Goal: Navigation & Orientation: Find specific page/section

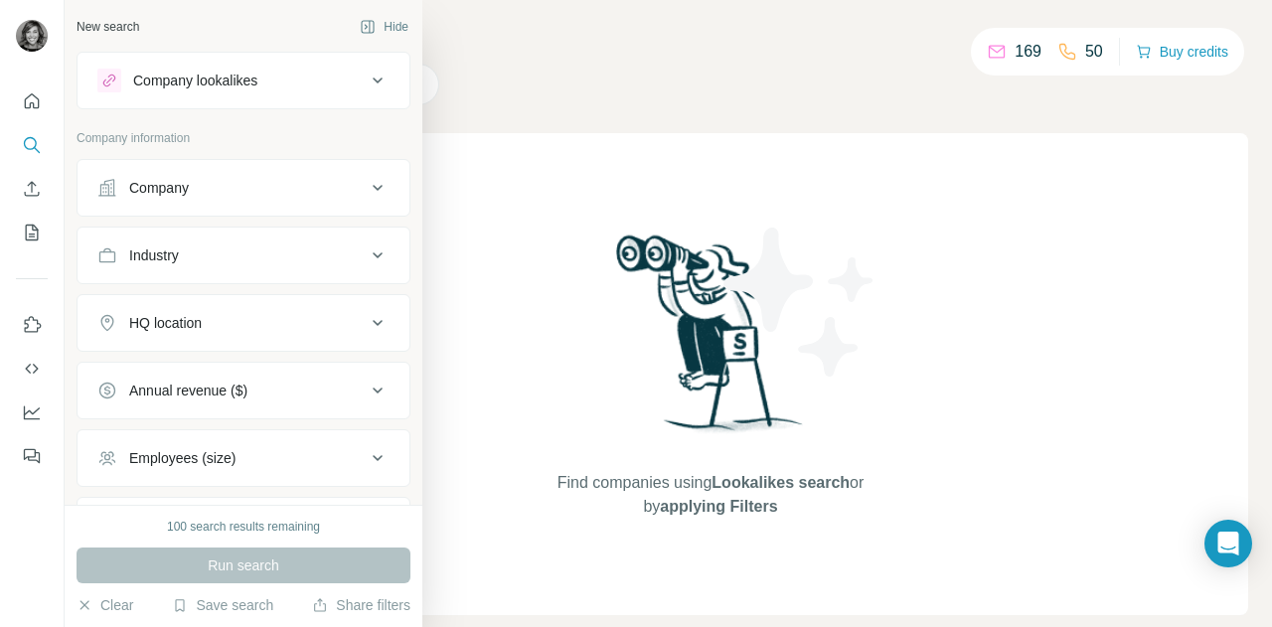
scroll to position [167, 0]
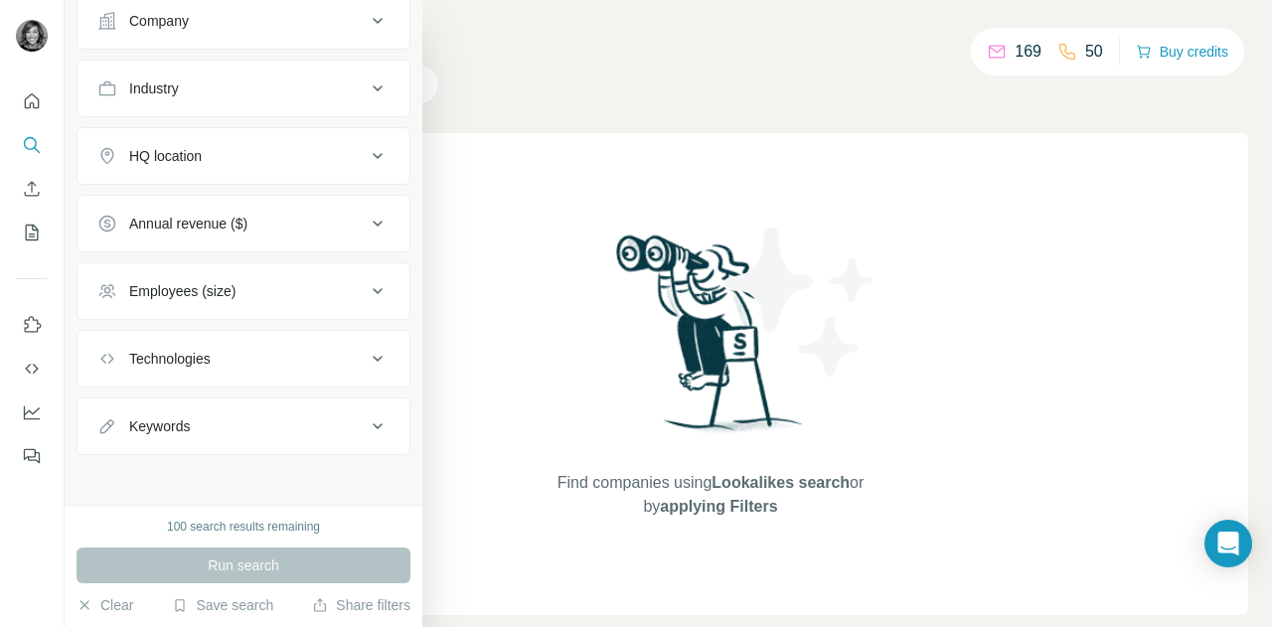
click at [193, 422] on div "Keywords" at bounding box center [231, 426] width 268 height 20
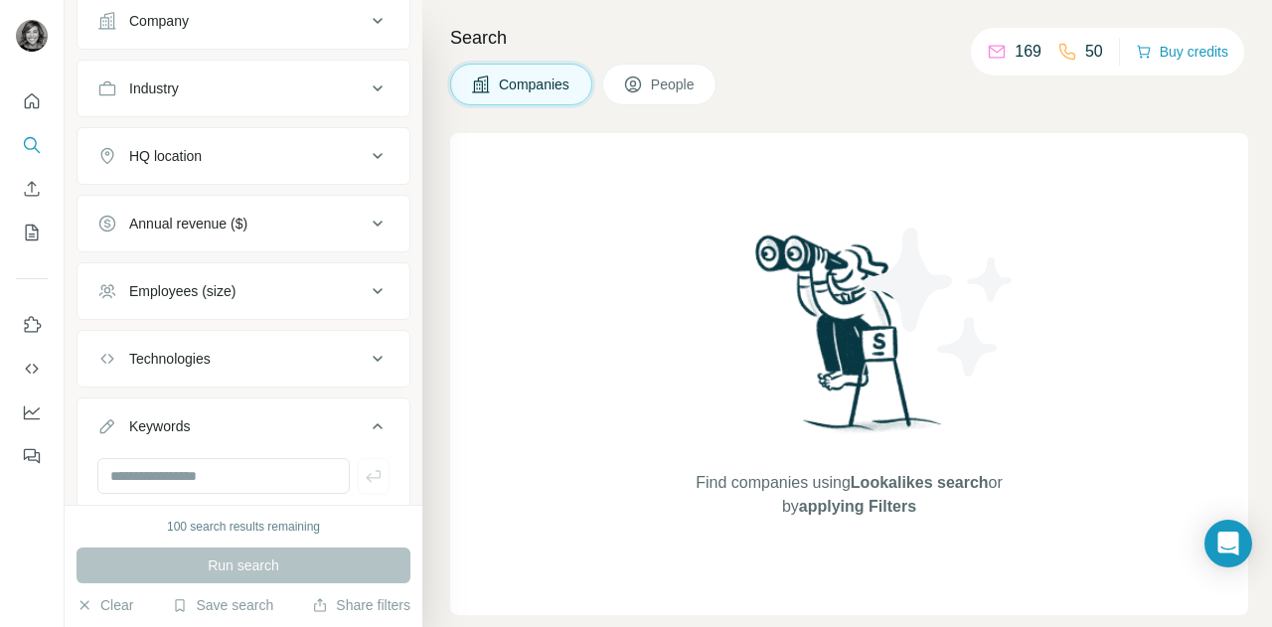
scroll to position [227, 0]
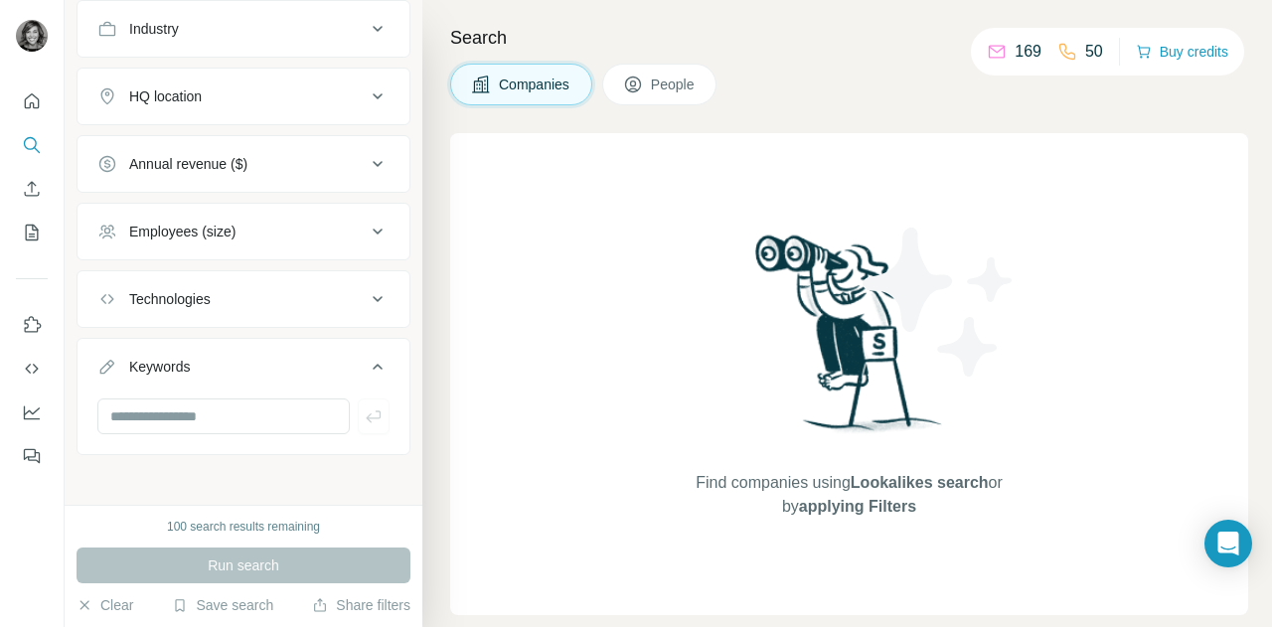
click at [671, 78] on span "People" at bounding box center [674, 85] width 46 height 20
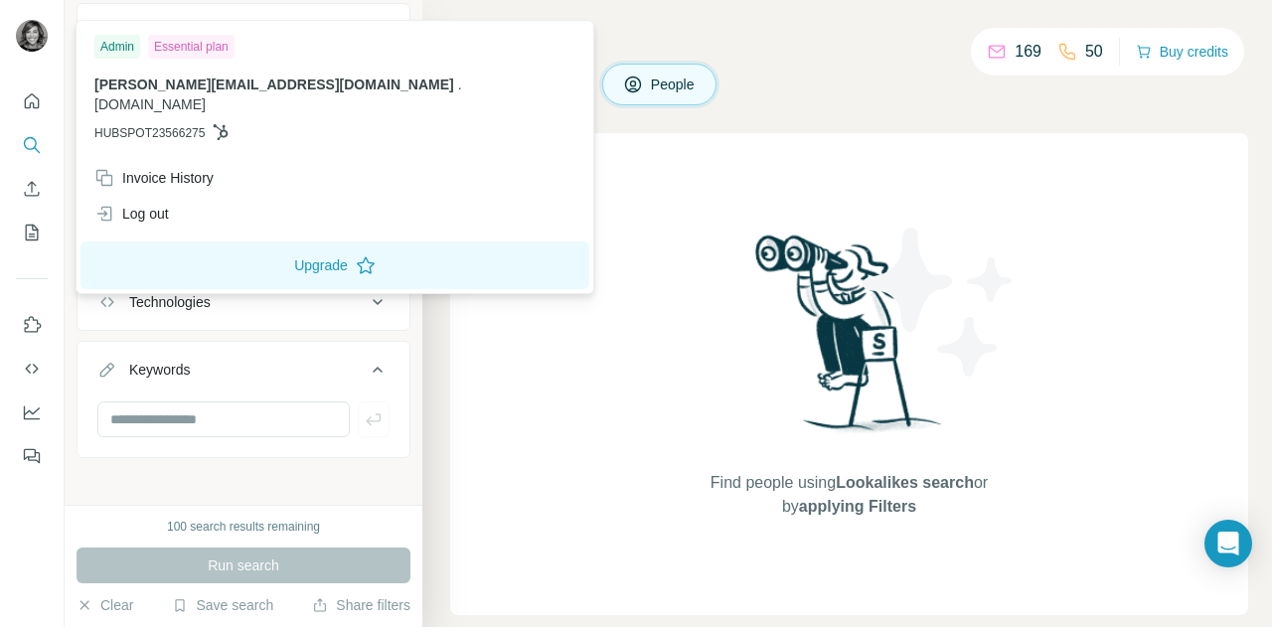
click at [25, 45] on img at bounding box center [32, 36] width 32 height 32
click at [881, 19] on div "Search Companies People Find people using Lookalikes search or by applying Filt…" at bounding box center [847, 313] width 850 height 627
click at [26, 41] on img at bounding box center [32, 36] width 32 height 32
click at [552, 252] on div "Find people using Lookalikes search or by applying Filters" at bounding box center [849, 374] width 798 height 482
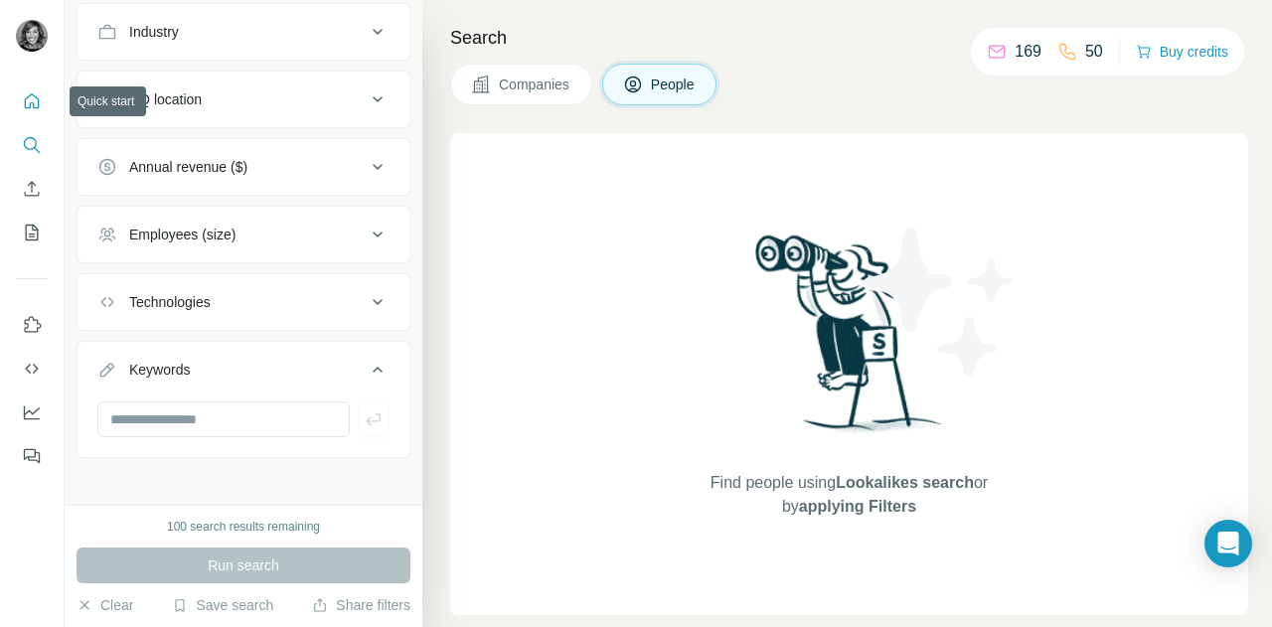
click at [32, 102] on icon "Quick start" at bounding box center [32, 100] width 15 height 15
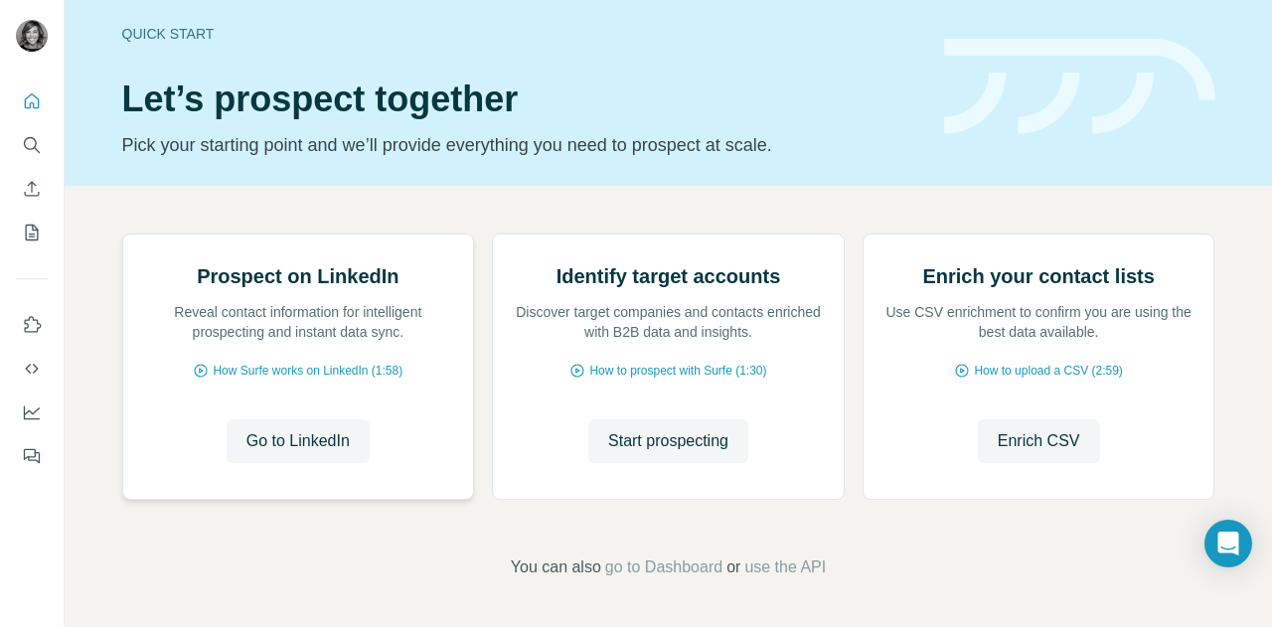
scroll to position [207, 0]
click at [693, 565] on span "go to Dashboard" at bounding box center [663, 568] width 117 height 24
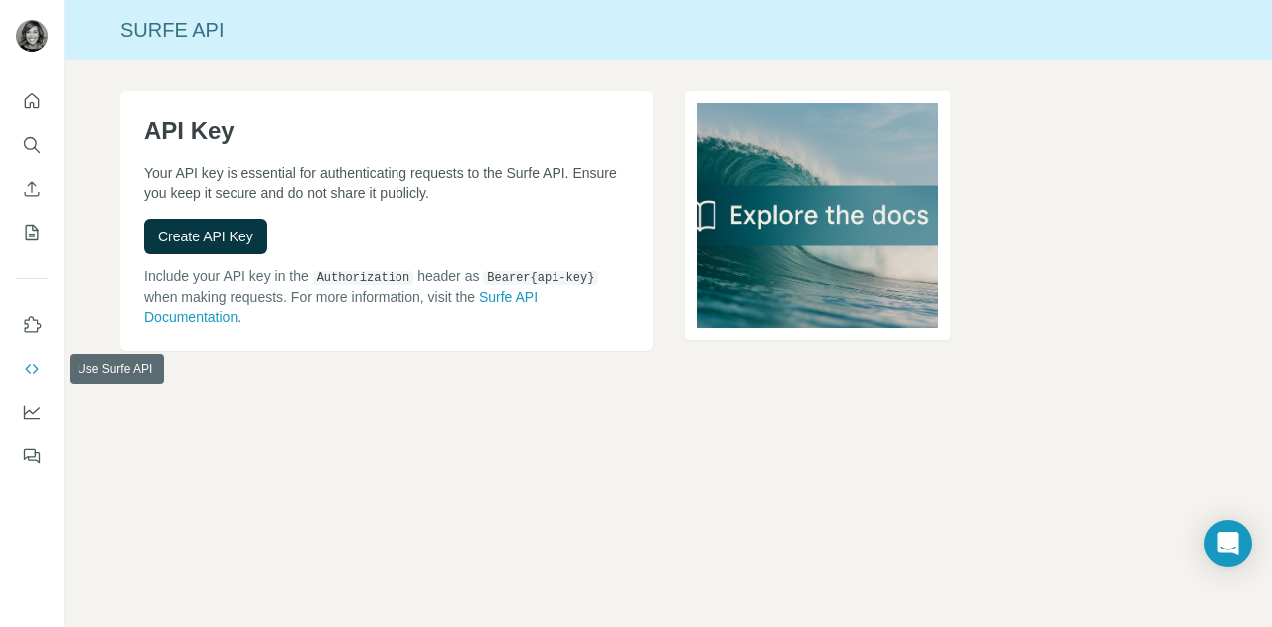
click at [32, 375] on icon "Use Surfe API" at bounding box center [32, 369] width 20 height 20
click at [36, 361] on icon "Use Surfe API" at bounding box center [32, 369] width 20 height 20
click at [32, 420] on icon "Dashboard" at bounding box center [32, 412] width 20 height 20
